Goal: Task Accomplishment & Management: Complete application form

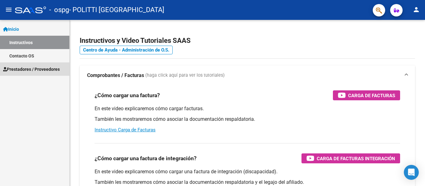
click at [35, 70] on span "Prestadores / Proveedores" at bounding box center [31, 69] width 57 height 7
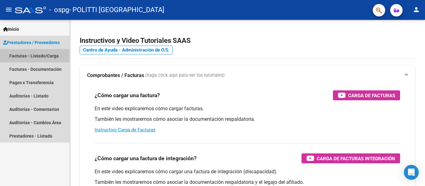
click at [36, 58] on link "Facturas - Listado/Carga" at bounding box center [34, 55] width 69 height 13
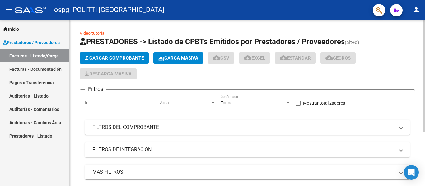
click at [114, 59] on span "Cargar Comprobante" at bounding box center [114, 58] width 59 height 6
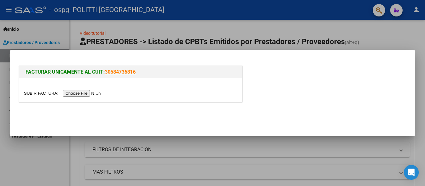
click at [97, 94] on input "file" at bounding box center [63, 93] width 79 height 7
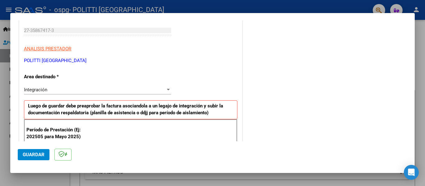
scroll to position [125, 0]
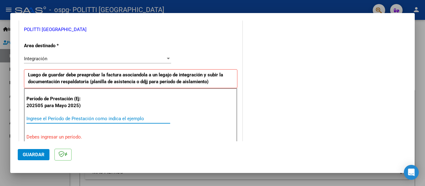
click at [71, 118] on input "Ingrese el Período de Prestación como indica el ejemplo" at bounding box center [98, 119] width 144 height 6
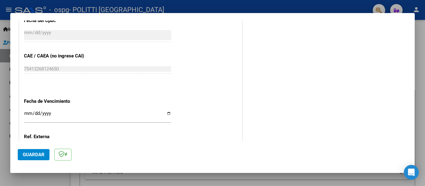
scroll to position [373, 0]
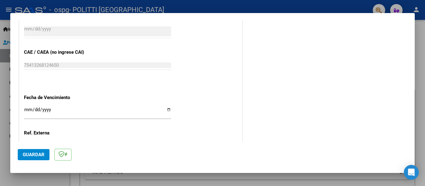
type input "202509"
click at [169, 111] on input "Ingresar la fecha" at bounding box center [97, 112] width 147 height 10
type input "[DATE]"
click at [39, 155] on span "Guardar" at bounding box center [34, 155] width 22 height 6
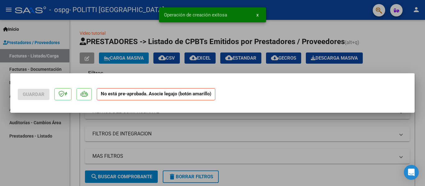
scroll to position [0, 0]
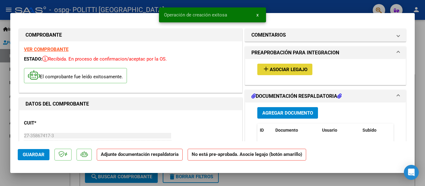
click at [270, 67] on span "Asociar Legajo" at bounding box center [289, 70] width 38 height 6
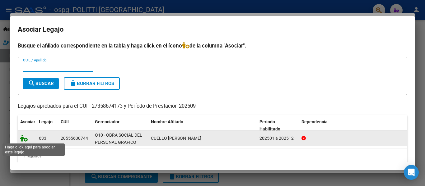
click at [22, 140] on icon at bounding box center [23, 138] width 7 height 7
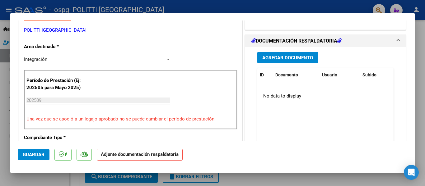
scroll to position [155, 0]
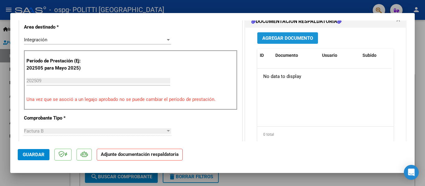
click at [292, 37] on span "Agregar Documento" at bounding box center [287, 38] width 51 height 6
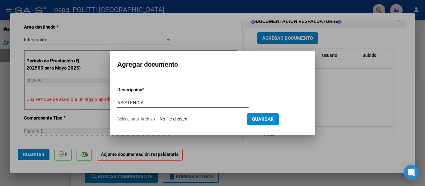
type input "ASISTENCIA"
click at [145, 117] on span "Seleccionar Archivo" at bounding box center [136, 119] width 38 height 5
click at [159, 117] on input "Seleccionar Archivo" at bounding box center [200, 120] width 82 height 6
type input "C:\fakepath\ASIST SEPT CUELLO.pdf"
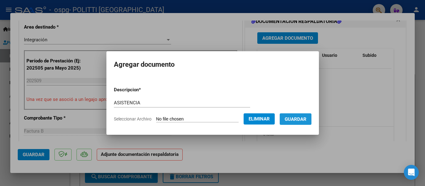
click at [303, 121] on span "Guardar" at bounding box center [295, 120] width 22 height 6
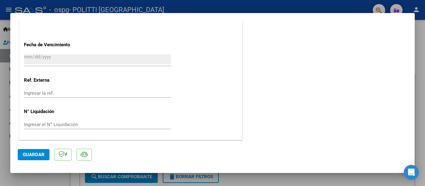
scroll to position [404, 0]
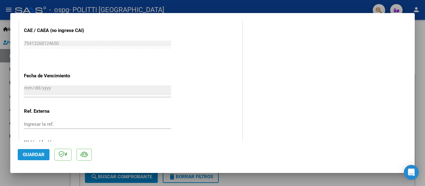
click at [40, 153] on span "Guardar" at bounding box center [34, 155] width 22 height 6
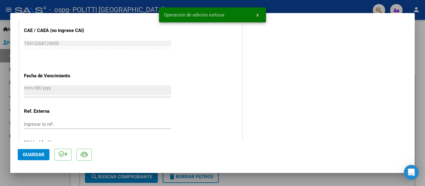
scroll to position [280, 0]
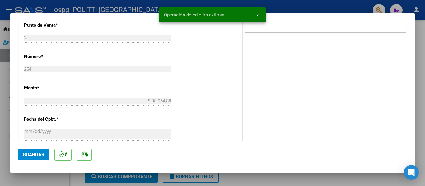
click at [0, 90] on div at bounding box center [212, 93] width 425 height 186
type input "$ 0,00"
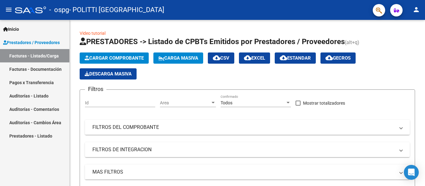
click at [44, 81] on link "Pagos x Transferencia" at bounding box center [34, 82] width 69 height 13
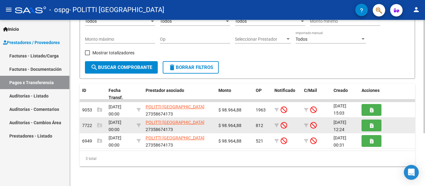
scroll to position [78, 0]
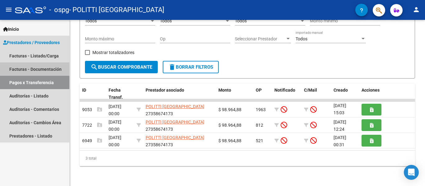
click at [34, 67] on link "Facturas - Documentación" at bounding box center [34, 68] width 69 height 13
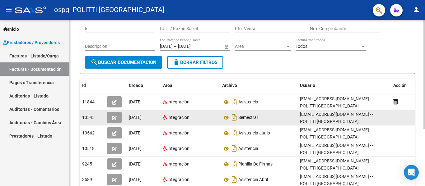
scroll to position [62, 0]
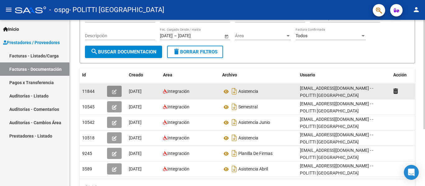
click at [116, 92] on icon "button" at bounding box center [114, 92] width 5 height 5
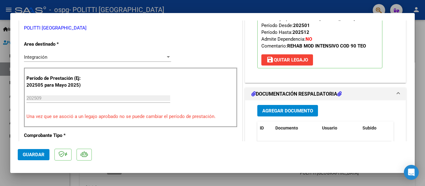
scroll to position [124, 0]
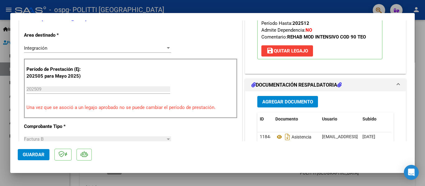
click at [0, 122] on div at bounding box center [212, 93] width 425 height 186
type input "$ 0,00"
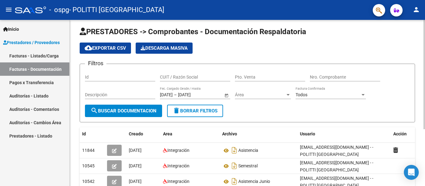
scroll to position [0, 0]
